Goal: Understand process/instructions

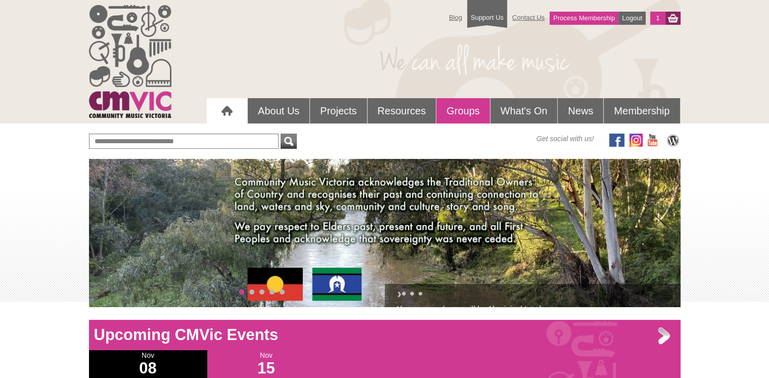
click at [471, 110] on link "Groups" at bounding box center [464, 110] width 54 height 25
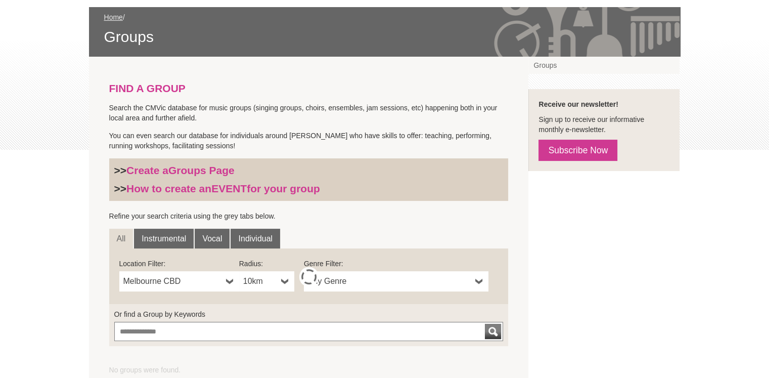
scroll to position [152, 0]
click at [187, 172] on strong "Groups Page" at bounding box center [201, 170] width 66 height 12
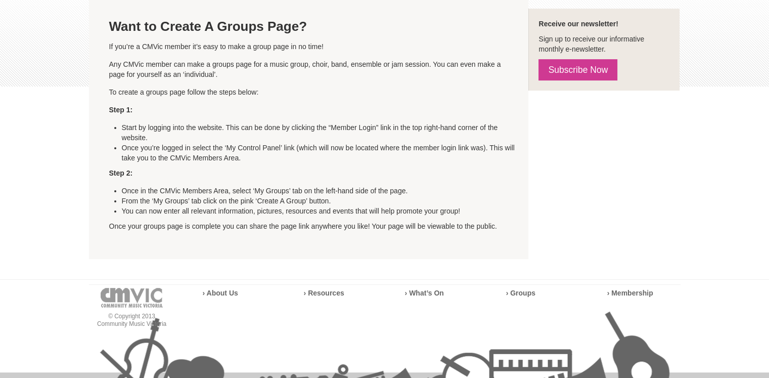
scroll to position [152, 0]
